Goal: Go to known website: Go to known website

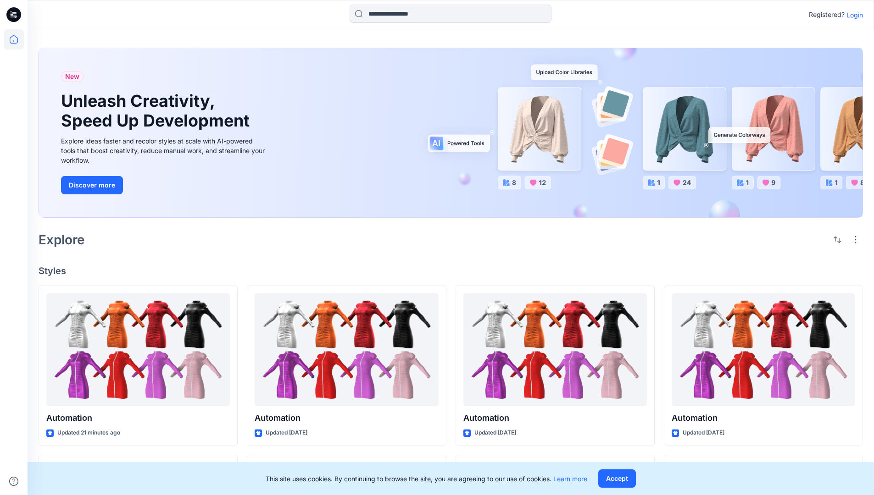
click at [852, 15] on p "Login" at bounding box center [854, 15] width 17 height 10
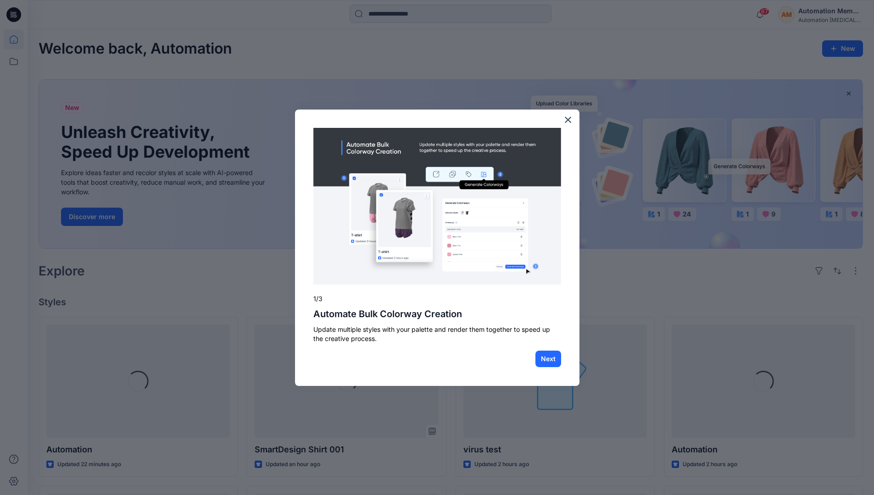
click at [16, 39] on body "67 Notifications Automation Admin has invited you to the Folder public 47 hours…" at bounding box center [437, 430] width 874 height 860
